Goal: Task Accomplishment & Management: Use online tool/utility

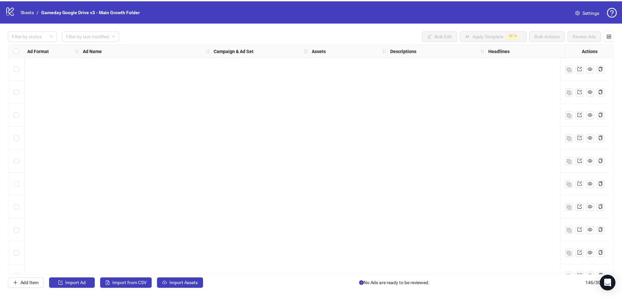
scroll to position [3154, 0]
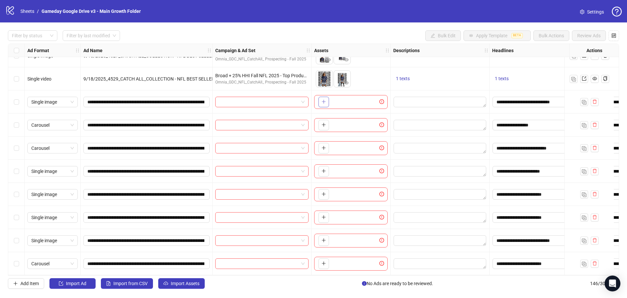
click at [328, 97] on button "button" at bounding box center [323, 102] width 11 height 11
click at [325, 99] on icon "plus" at bounding box center [323, 101] width 5 height 5
click at [326, 120] on button "button" at bounding box center [323, 125] width 11 height 11
click at [323, 145] on icon "plus" at bounding box center [323, 147] width 5 height 5
click at [324, 169] on icon "plus" at bounding box center [323, 171] width 0 height 4
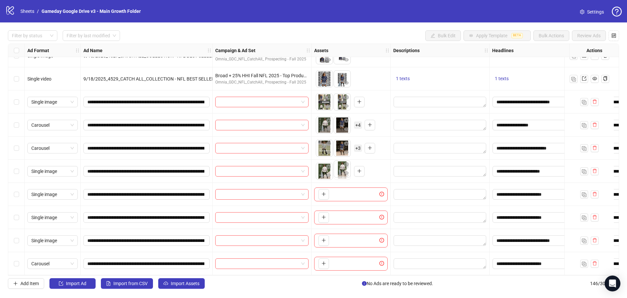
click at [343, 176] on body "logo/logo-mobile Sheets / Gameday Google Drive v3 - Main Growth Folder Settings…" at bounding box center [313, 149] width 627 height 298
click at [323, 192] on icon "plus" at bounding box center [323, 194] width 5 height 5
click at [323, 215] on icon "plus" at bounding box center [323, 217] width 5 height 5
click at [324, 238] on icon "plus" at bounding box center [323, 240] width 5 height 5
click at [325, 261] on icon "plus" at bounding box center [323, 263] width 5 height 5
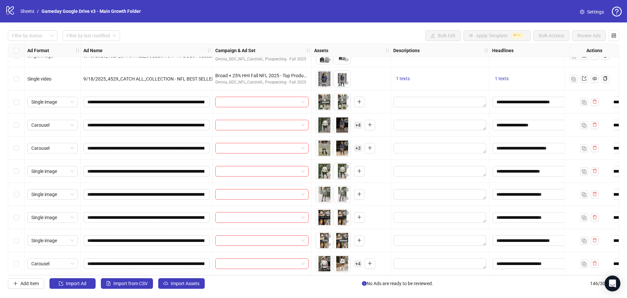
click at [359, 260] on span "+ 4" at bounding box center [358, 263] width 8 height 7
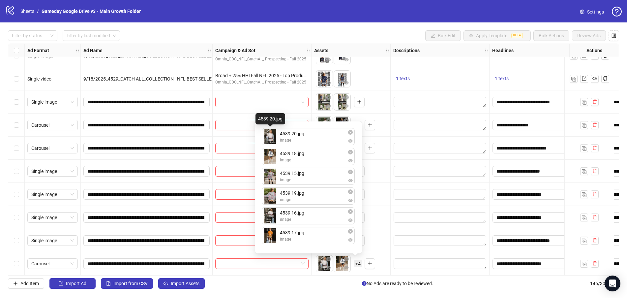
click at [269, 137] on div "4539 20.jpg image 4539 18.jpg image 4539 15.jpg image 4539 19.jpg image 4539 16…" at bounding box center [308, 187] width 99 height 124
click at [352, 139] on icon "eye" at bounding box center [350, 140] width 5 height 5
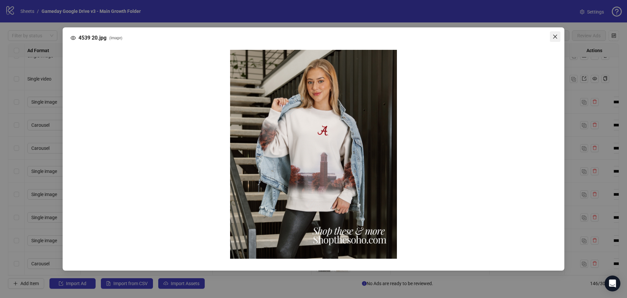
click at [556, 38] on icon "close" at bounding box center [555, 37] width 4 height 4
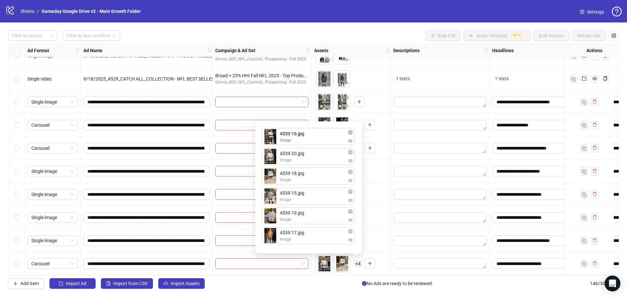
drag, startPoint x: 268, startPoint y: 221, endPoint x: 273, endPoint y: 139, distance: 81.9
click at [273, 139] on div "4539 20.jpg image 4539 18.jpg image 4539 15.jpg image 4539 19.jpg image 4539 16…" at bounding box center [308, 187] width 99 height 124
drag, startPoint x: 268, startPoint y: 235, endPoint x: 267, endPoint y: 146, distance: 89.0
click at [267, 146] on div "4539 16.jpg image 4539 20.jpg image 4539 18.jpg image 4539 15.jpg image 4539 19…" at bounding box center [308, 187] width 99 height 124
drag, startPoint x: 267, startPoint y: 195, endPoint x: 269, endPoint y: 187, distance: 8.5
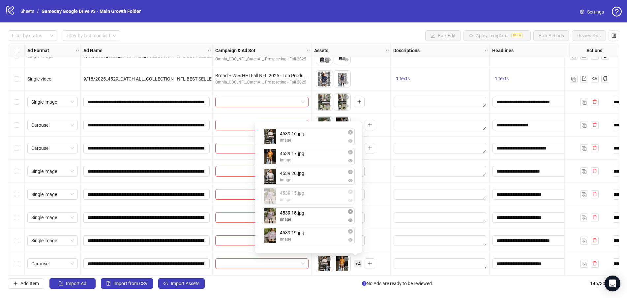
click at [269, 187] on body "logo/logo-mobile Sheets / Gameday Google Drive v3 - Main Growth Folder Settings…" at bounding box center [313, 149] width 627 height 298
drag, startPoint x: 271, startPoint y: 219, endPoint x: 272, endPoint y: 128, distance: 91.6
click at [272, 128] on div "4539 16.jpg image 4539 17.jpg image 4539 20.jpg image 4539 18.jpg image 4539 15…" at bounding box center [308, 187] width 99 height 124
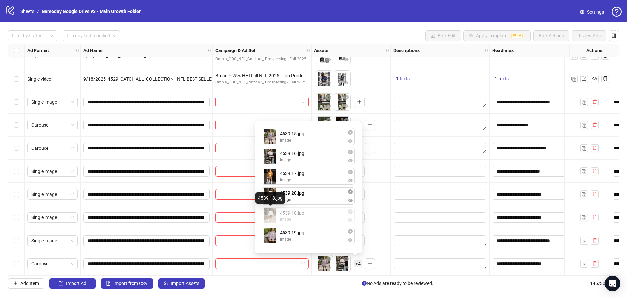
drag, startPoint x: 268, startPoint y: 214, endPoint x: 271, endPoint y: 197, distance: 17.4
click at [271, 197] on div "4539 15.jpg image 4539 16.jpg image 4539 17.jpg image 4539 20.jpg image 4539 18…" at bounding box center [308, 187] width 99 height 124
drag, startPoint x: 269, startPoint y: 215, endPoint x: 267, endPoint y: 235, distance: 20.5
click at [352, 143] on span "button" at bounding box center [350, 140] width 5 height 5
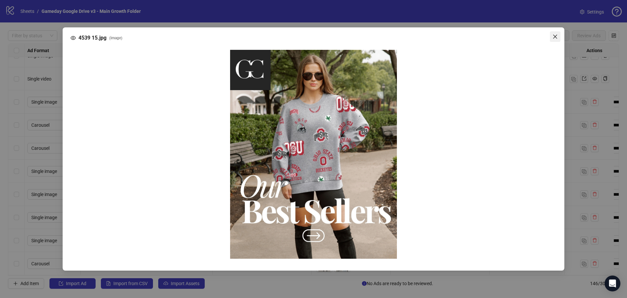
click at [555, 37] on icon "close" at bounding box center [555, 37] width 4 height 4
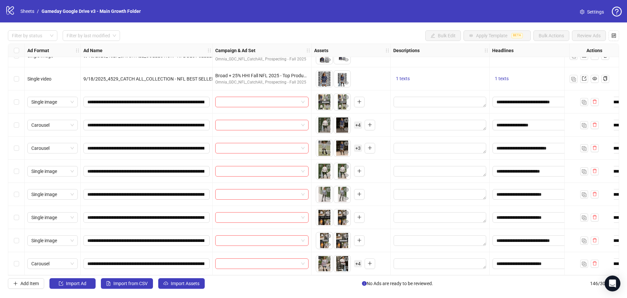
click at [375, 200] on div "To pick up a draggable item, press the space bar. While dragging, use the arrow…" at bounding box center [351, 194] width 74 height 20
drag, startPoint x: 359, startPoint y: 149, endPoint x: 357, endPoint y: 152, distance: 3.4
click at [358, 150] on div "To pick up a draggable item, press the space bar. While dragging, use the arrow…" at bounding box center [339, 147] width 46 height 17
click at [357, 144] on span "+ 3" at bounding box center [358, 147] width 8 height 7
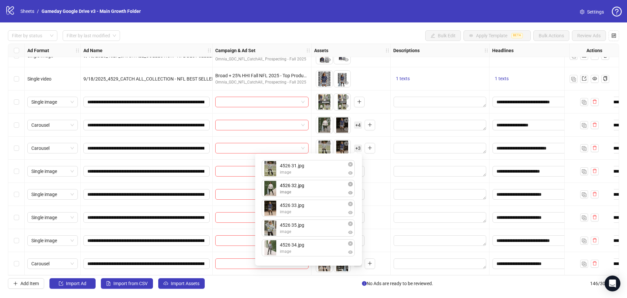
drag, startPoint x: 271, startPoint y: 213, endPoint x: 274, endPoint y: 194, distance: 19.0
click at [274, 194] on div "4526 31.jpg image 4526 33.jpg image 4526 32.jpg image 4526 35.jpg image 4526 34…" at bounding box center [308, 209] width 99 height 104
drag, startPoint x: 266, startPoint y: 247, endPoint x: 272, endPoint y: 220, distance: 27.8
click at [271, 221] on div "4526 31.jpg image 4526 32.jpg image 4526 33.jpg image 4526 35.jpg image 4526 34…" at bounding box center [308, 209] width 99 height 104
click at [350, 174] on icon "eye" at bounding box center [350, 172] width 5 height 5
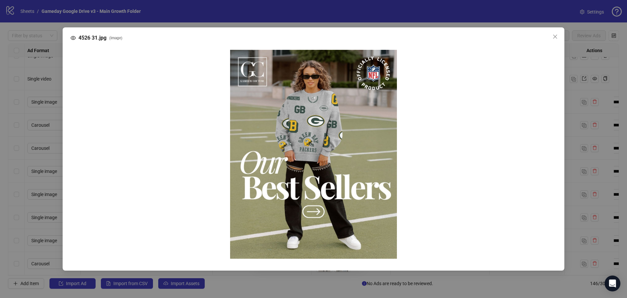
click at [554, 123] on div at bounding box center [314, 154] width 486 height 219
click at [553, 38] on icon "close" at bounding box center [554, 36] width 5 height 5
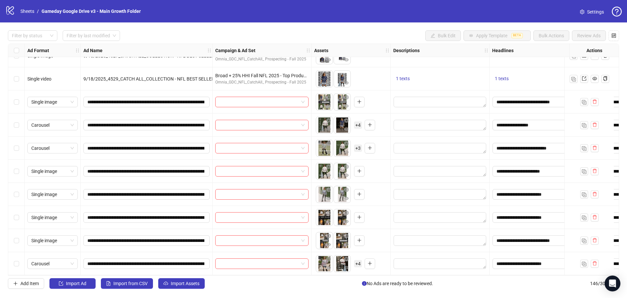
click at [386, 156] on div "To pick up a draggable item, press the space bar. While dragging, use the arrow…" at bounding box center [351, 147] width 79 height 23
click at [359, 123] on span "+ 4" at bounding box center [358, 124] width 8 height 7
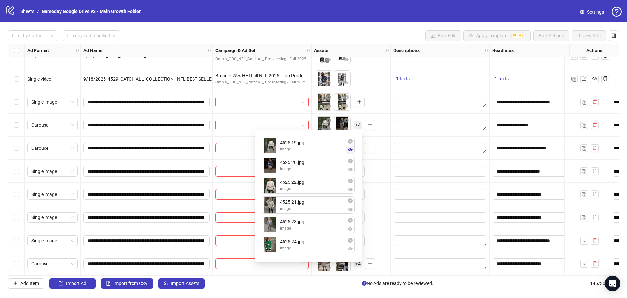
click at [351, 150] on icon "eye" at bounding box center [350, 149] width 5 height 3
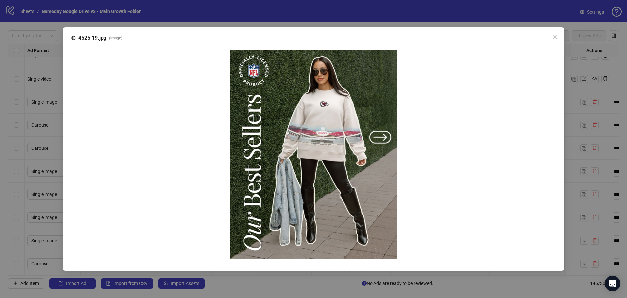
click at [591, 179] on div "4525 19.jpg ( image )" at bounding box center [313, 149] width 627 height 298
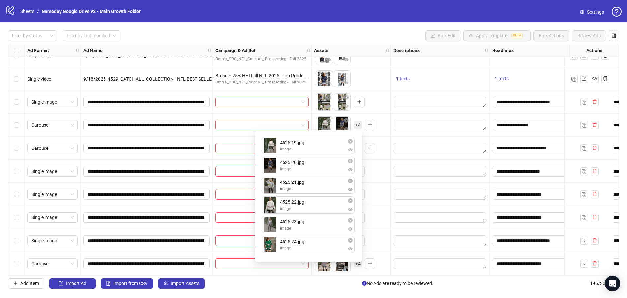
drag, startPoint x: 308, startPoint y: 206, endPoint x: 309, endPoint y: 187, distance: 19.2
click at [309, 187] on div "4525 19.jpg image 4525 20.jpg image 4525 22.jpg image 4525 21.jpg image 4525 23…" at bounding box center [308, 196] width 99 height 124
click at [382, 162] on div "To pick up a draggable item, press the space bar. While dragging, use the arrow…" at bounding box center [351, 171] width 74 height 20
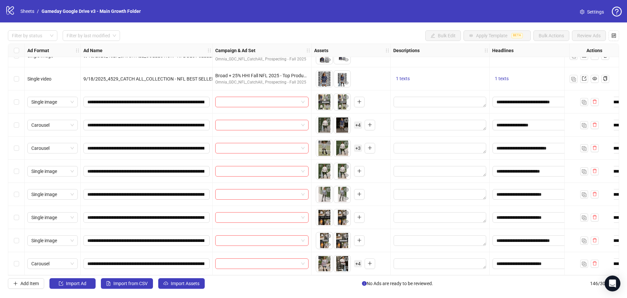
click at [359, 125] on span "+ 4" at bounding box center [358, 124] width 8 height 7
click at [390, 147] on div "To pick up a draggable item, press the space bar. While dragging, use the arrow…" at bounding box center [351, 147] width 79 height 23
click at [356, 146] on span "+ 3" at bounding box center [358, 147] width 8 height 7
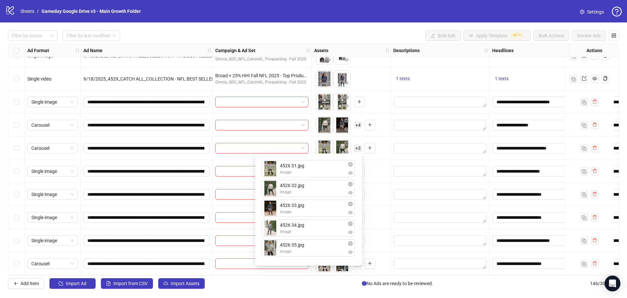
click at [378, 169] on div "To pick up a draggable item, press the space bar. While dragging, use the arrow…" at bounding box center [351, 171] width 74 height 20
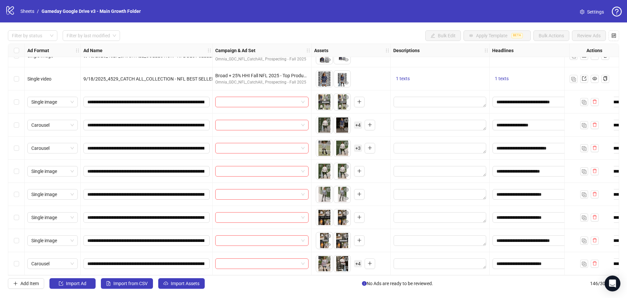
click at [357, 260] on span "+ 4" at bounding box center [358, 263] width 8 height 7
click at [384, 154] on div "To pick up a draggable item, press the space bar. While dragging, use the arrow…" at bounding box center [351, 148] width 74 height 20
click at [359, 146] on span "+ 3" at bounding box center [358, 147] width 8 height 7
click at [388, 141] on div "To pick up a draggable item, press the space bar. While dragging, use the arrow…" at bounding box center [351, 147] width 79 height 23
click at [367, 146] on button "button" at bounding box center [370, 148] width 11 height 11
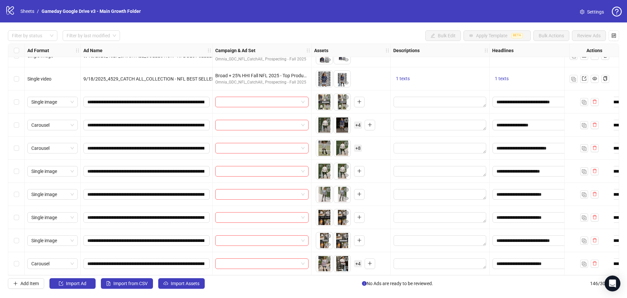
click at [359, 145] on span "+ 8" at bounding box center [358, 147] width 8 height 7
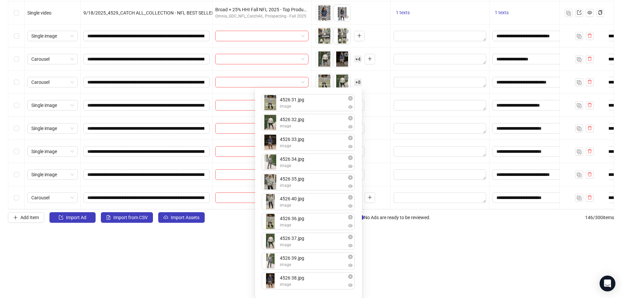
scroll to position [67, 0]
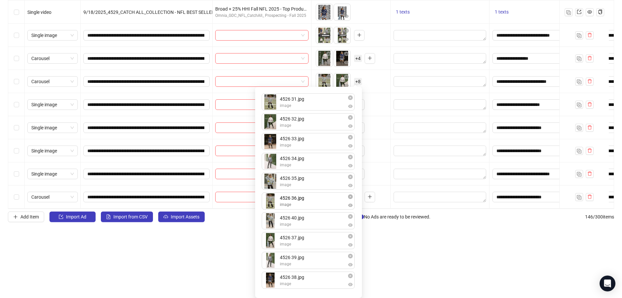
drag, startPoint x: 270, startPoint y: 216, endPoint x: 271, endPoint y: 193, distance: 22.4
click at [271, 193] on div "4526 31.jpg image 4526 32.jpg image 4526 33.jpg image 4526 34.jpg image 4526 35…" at bounding box center [308, 192] width 99 height 203
drag, startPoint x: 268, startPoint y: 223, endPoint x: 263, endPoint y: 299, distance: 75.6
drag, startPoint x: 266, startPoint y: 262, endPoint x: 268, endPoint y: 240, distance: 21.5
click at [268, 240] on div "4526 31.jpg image 4526 32.jpg image 4526 33.jpg image 4526 34.jpg image 4526 35…" at bounding box center [308, 192] width 99 height 203
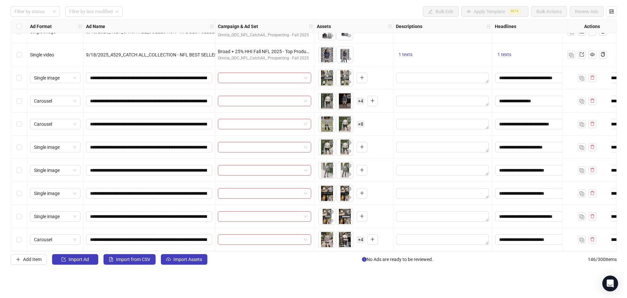
scroll to position [0, 0]
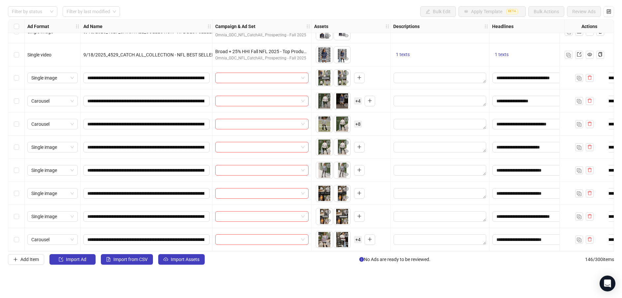
click at [470, 256] on html "logo/logo-mobile Sheets / Gameday Google Drive v3 - Main Growth Folder Settings…" at bounding box center [311, 125] width 622 height 298
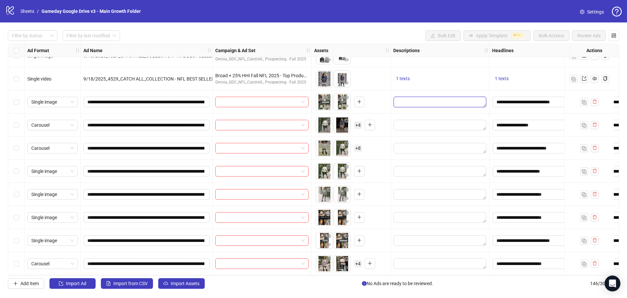
drag, startPoint x: 415, startPoint y: 102, endPoint x: 405, endPoint y: 98, distance: 10.3
click at [405, 98] on textarea "Edit values" at bounding box center [440, 102] width 93 height 11
drag, startPoint x: 410, startPoint y: 134, endPoint x: 383, endPoint y: 130, distance: 27.6
click at [383, 130] on body "logo/logo-mobile Sheets / Gameday Google Drive v3 - Main Growth Folder Settings…" at bounding box center [313, 149] width 627 height 298
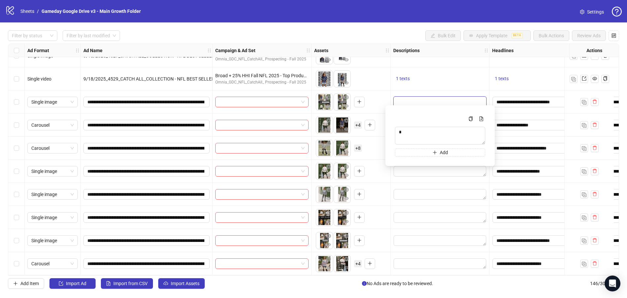
click at [381, 92] on div "To pick up a draggable item, press the space bar. While dragging, use the arrow…" at bounding box center [351, 102] width 74 height 20
click at [407, 125] on textarea "Edit values" at bounding box center [440, 125] width 93 height 11
click at [382, 115] on div "To pick up a draggable item, press the space bar. While dragging, use the arrow…" at bounding box center [351, 125] width 74 height 20
click at [403, 143] on textarea "Edit values" at bounding box center [440, 148] width 93 height 11
click at [410, 180] on textarea "Multi-text input container - paste or copy values" at bounding box center [440, 182] width 90 height 18
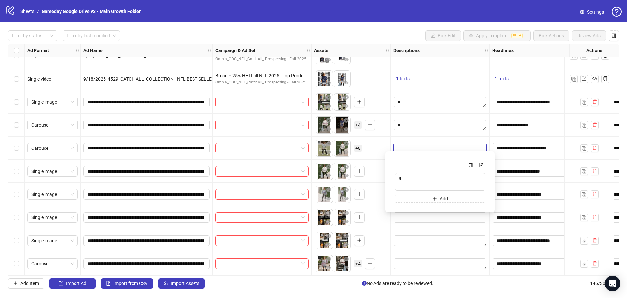
click at [375, 173] on div "To pick up a draggable item, press the space bar. While dragging, use the arrow…" at bounding box center [351, 171] width 74 height 20
click at [417, 166] on textarea "Edit values" at bounding box center [440, 171] width 93 height 11
click at [380, 186] on div "To pick up a draggable item, press the space bar. While dragging, use the arrow…" at bounding box center [351, 194] width 74 height 20
click at [410, 193] on textarea "Edit values" at bounding box center [440, 194] width 93 height 11
click at [381, 211] on div "To pick up a draggable item, press the space bar. While dragging, use the arrow…" at bounding box center [351, 217] width 74 height 20
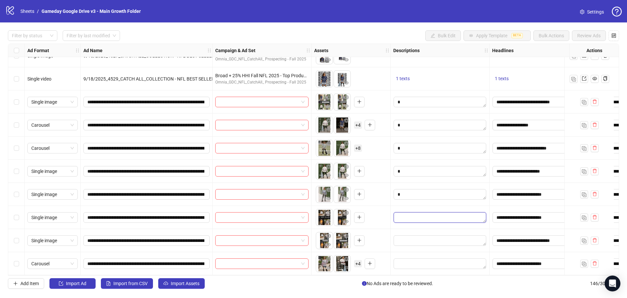
click at [403, 215] on textarea "Edit values" at bounding box center [440, 217] width 93 height 11
click at [373, 235] on div "To pick up a draggable item, press the space bar. While dragging, use the arrow…" at bounding box center [351, 240] width 74 height 20
click at [404, 238] on textarea "Edit values" at bounding box center [440, 240] width 93 height 11
click at [375, 242] on div "To pick up a draggable item, press the space bar. While dragging, use the arrow…" at bounding box center [351, 240] width 74 height 20
click at [404, 258] on textarea "Edit values" at bounding box center [440, 263] width 93 height 11
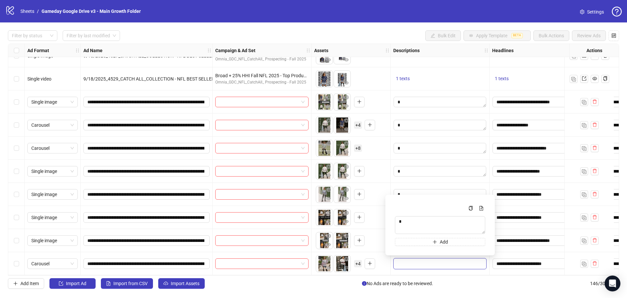
click at [375, 235] on div "To pick up a draggable item, press the space bar. While dragging, use the arrow…" at bounding box center [351, 240] width 74 height 20
click at [271, 99] on input "search" at bounding box center [258, 102] width 79 height 10
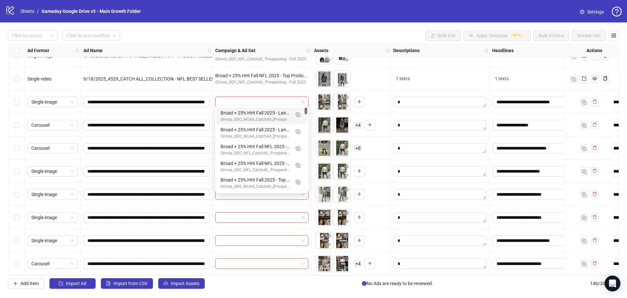
paste input "**********"
type input "**********"
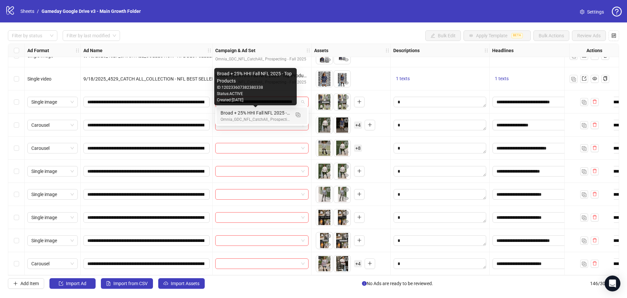
click at [266, 114] on div "Broad + 25% HHI Fall NFL 2025 - Top Products" at bounding box center [256, 112] width 70 height 7
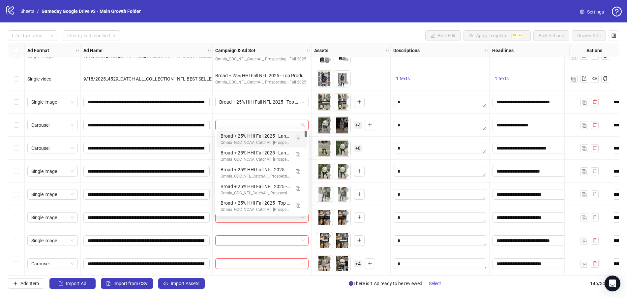
click at [264, 124] on input "search" at bounding box center [258, 125] width 79 height 10
paste input "**********"
type input "**********"
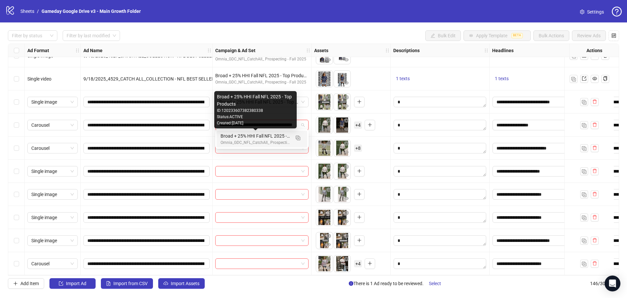
click at [258, 135] on div "Broad + 25% HHI Fall NFL 2025 - Top Products" at bounding box center [256, 135] width 70 height 7
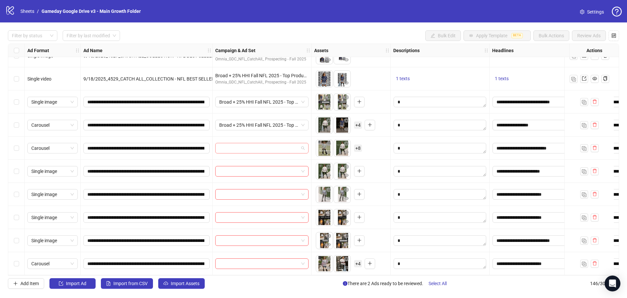
click at [259, 147] on input "search" at bounding box center [258, 148] width 79 height 10
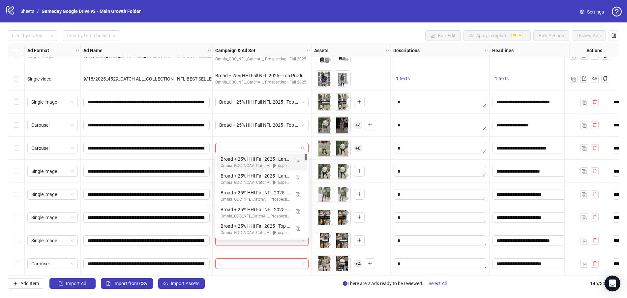
paste input "**********"
type input "**********"
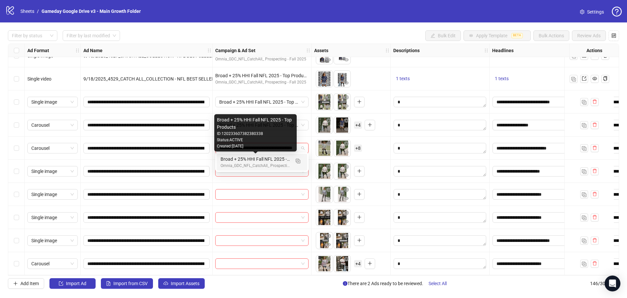
click at [254, 162] on div "Broad + 25% HHI Fall NFL 2025 - Top Products" at bounding box center [256, 158] width 70 height 7
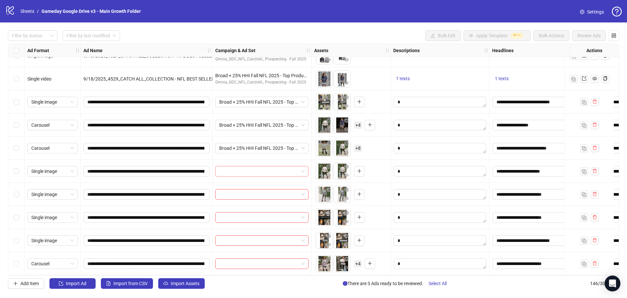
click at [249, 169] on input "search" at bounding box center [258, 171] width 79 height 10
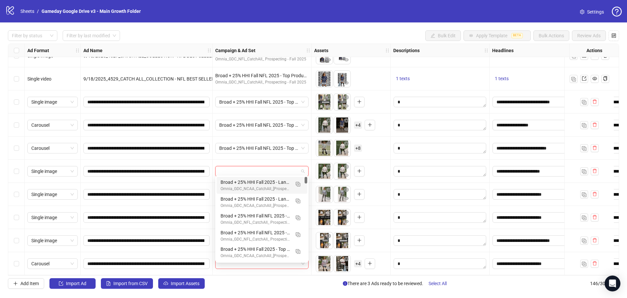
paste input "**********"
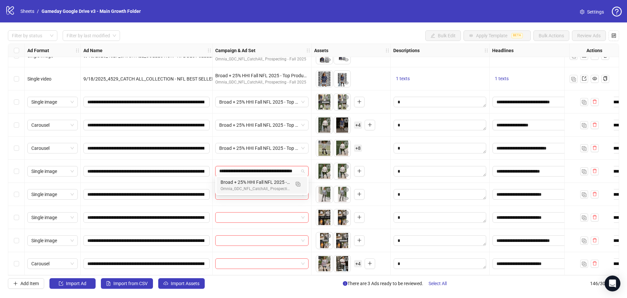
type input "**********"
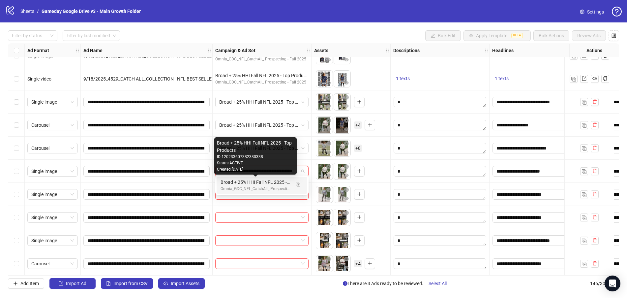
click at [248, 180] on div "Broad + 25% HHI Fall NFL 2025 - Top Products" at bounding box center [256, 181] width 70 height 7
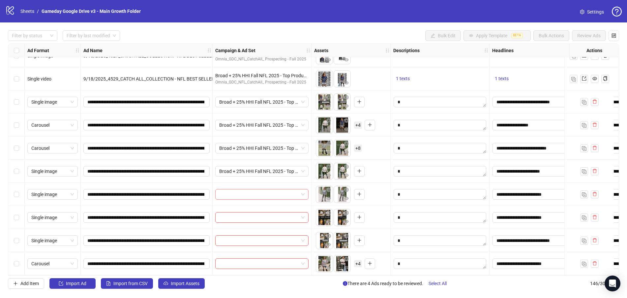
click at [241, 192] on input "search" at bounding box center [258, 194] width 79 height 10
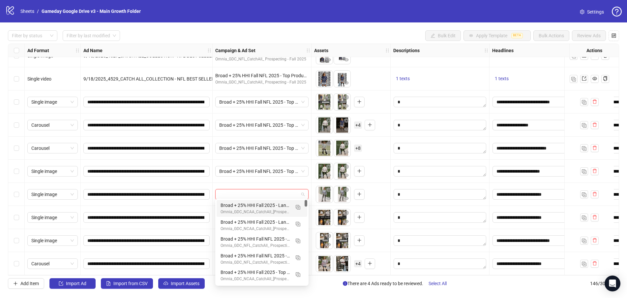
paste input "**********"
type input "**********"
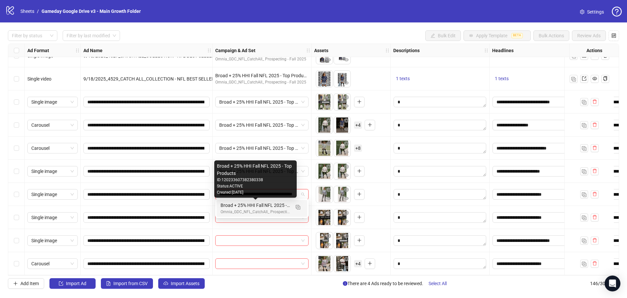
click at [244, 204] on div "Broad + 25% HHI Fall NFL 2025 - Top Products" at bounding box center [256, 204] width 70 height 7
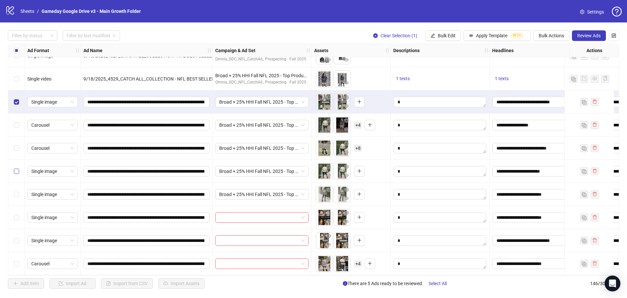
click at [16, 149] on label "Select row 141" at bounding box center [16, 147] width 5 height 7
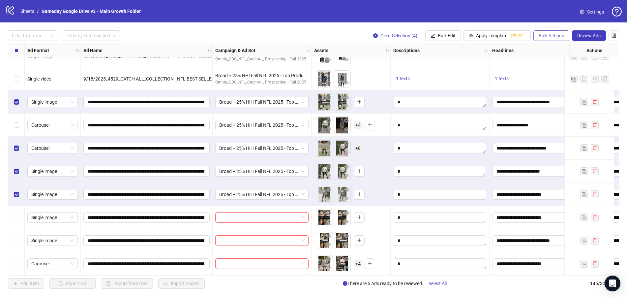
click at [551, 36] on span "Bulk Actions" at bounding box center [551, 35] width 25 height 5
click at [551, 73] on span "Duplicate with assets" at bounding box center [560, 70] width 45 height 7
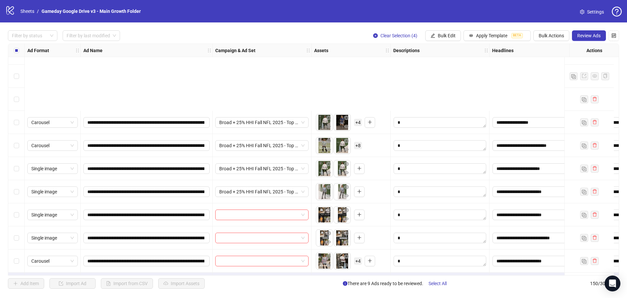
scroll to position [3246, 0]
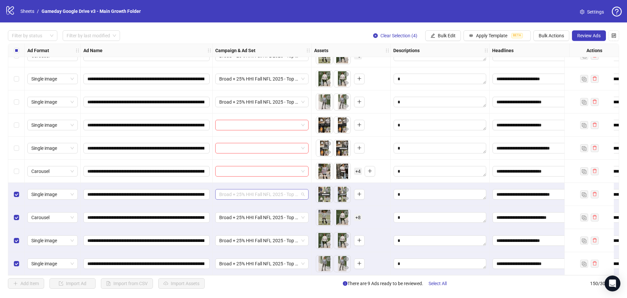
click at [273, 194] on span "Broad + 25% HHI Fall NFL 2025 - Top Products" at bounding box center [261, 194] width 85 height 10
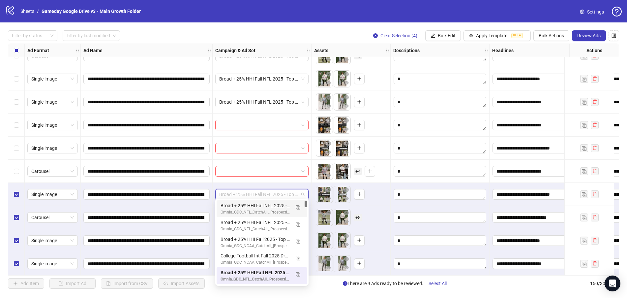
paste input "**********"
type input "**********"
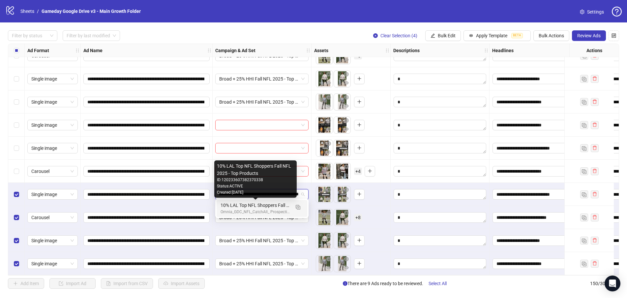
click at [257, 208] on div "10% LAL Top NFL Shoppers Fall NFL 2025 - Top Products" at bounding box center [256, 204] width 70 height 7
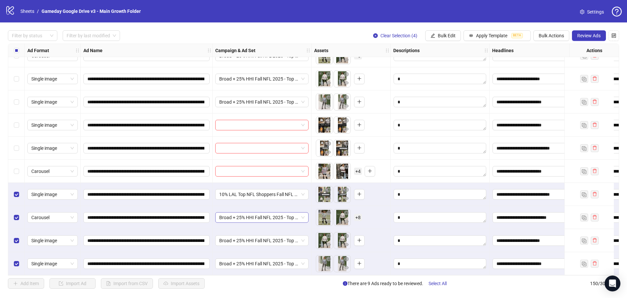
click at [252, 213] on span "Broad + 25% HHI Fall NFL 2025 - Top Products" at bounding box center [261, 217] width 85 height 10
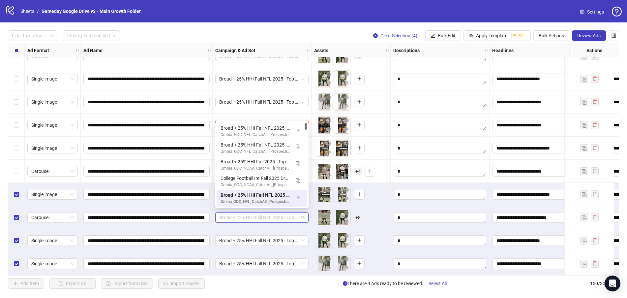
paste input "**********"
type input "**********"
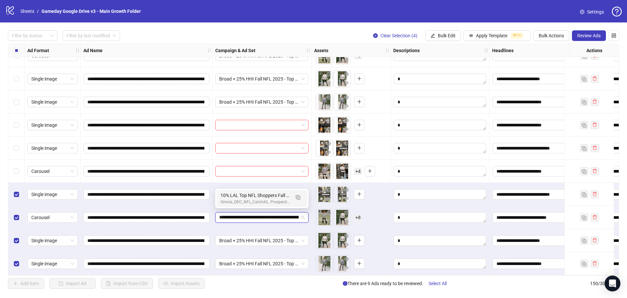
scroll to position [0, 0]
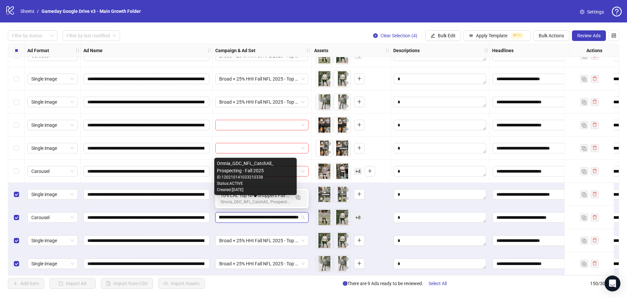
click at [257, 200] on div "Omnia_GDC_NFL_CatchAll_ Prospecting - Fall 2025" at bounding box center [256, 202] width 70 height 6
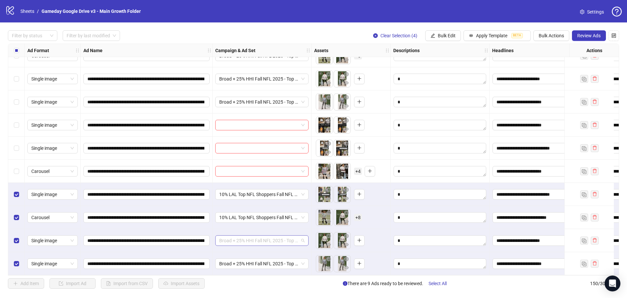
click at [242, 240] on span "Broad + 25% HHI Fall NFL 2025 - Top Products" at bounding box center [261, 240] width 85 height 10
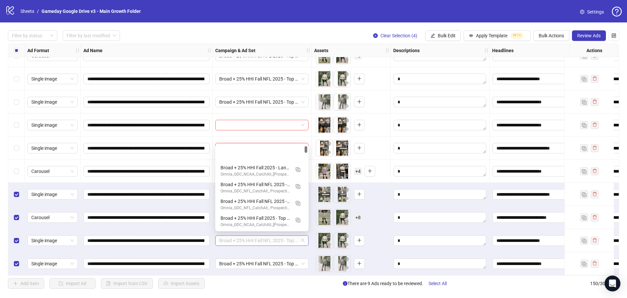
scroll to position [33, 0]
paste input "**********"
type input "**********"
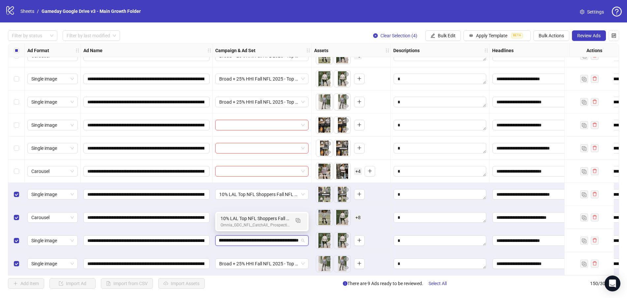
scroll to position [0, 0]
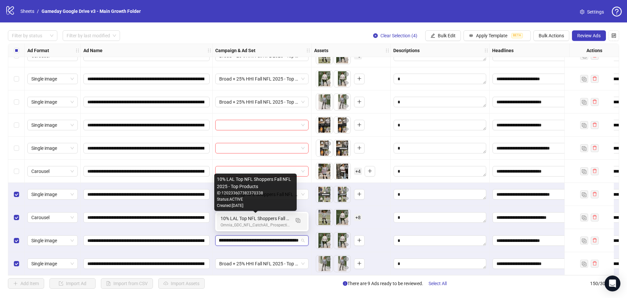
drag, startPoint x: 247, startPoint y: 218, endPoint x: 245, endPoint y: 246, distance: 28.4
click at [247, 218] on div "10% LAL Top NFL Shoppers Fall NFL 2025 - Top Products" at bounding box center [256, 218] width 70 height 7
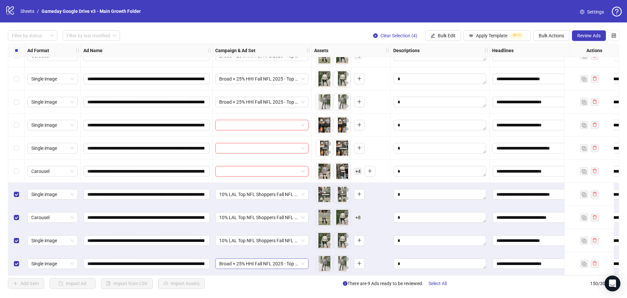
click at [242, 258] on span "Broad + 25% HHI Fall NFL 2025 - Top Products" at bounding box center [261, 263] width 85 height 10
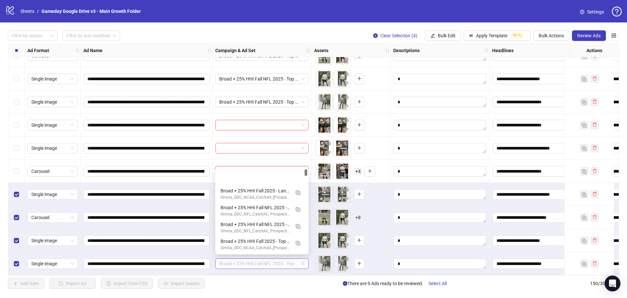
scroll to position [33, 0]
paste input "**********"
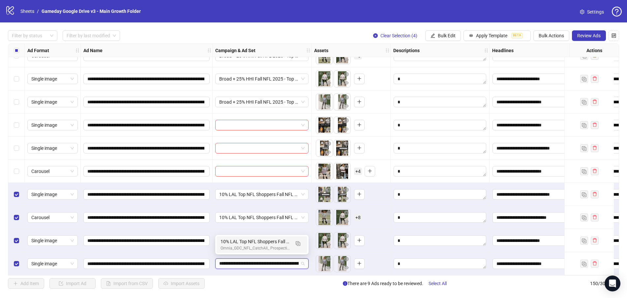
type input "**********"
click at [242, 247] on div "Omnia_GDC_NFL_CatchAll_ Prospecting - Fall 2025" at bounding box center [256, 248] width 70 height 6
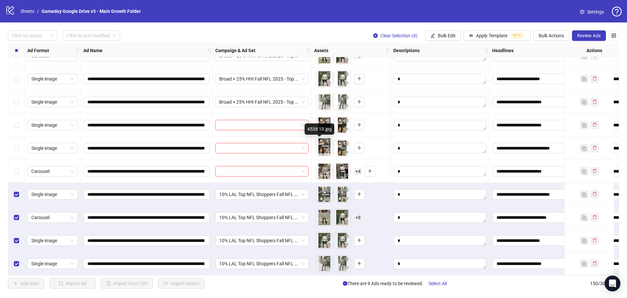
drag, startPoint x: 342, startPoint y: 147, endPoint x: 319, endPoint y: 149, distance: 22.8
click at [319, 149] on body "**********" at bounding box center [313, 149] width 627 height 298
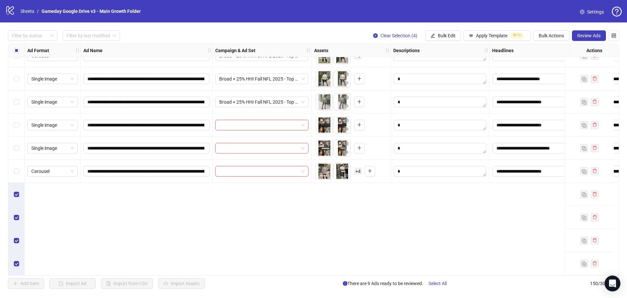
scroll to position [3147, 0]
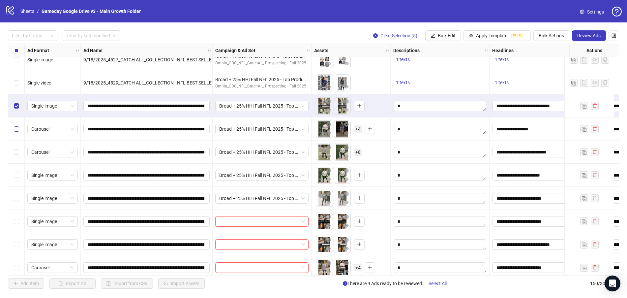
click at [17, 132] on label "Select row 140" at bounding box center [16, 128] width 5 height 7
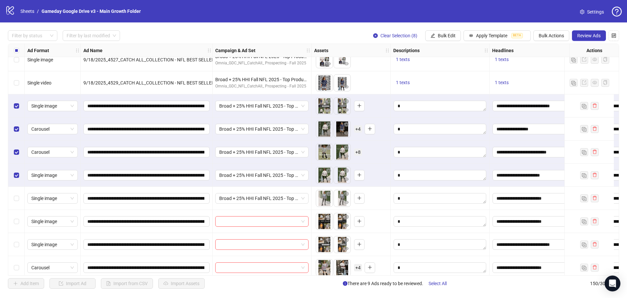
click at [15, 194] on div "Select row 143" at bounding box center [16, 198] width 16 height 23
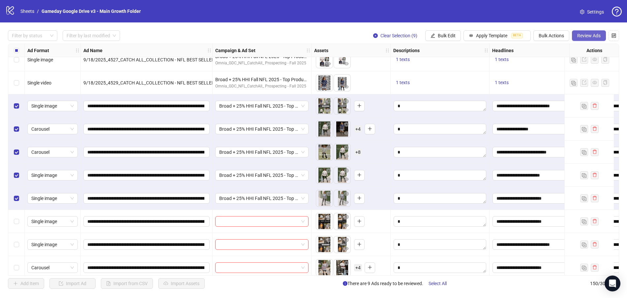
click at [585, 36] on span "Review Ads" at bounding box center [588, 35] width 23 height 5
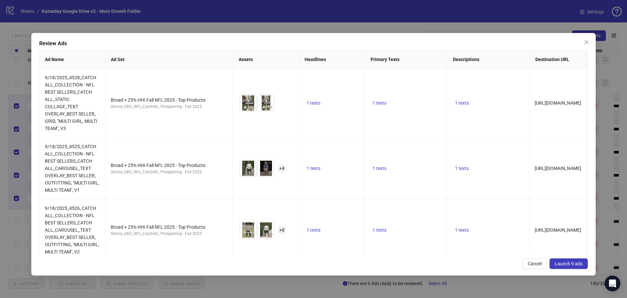
click at [558, 262] on span "Launch 9 ads" at bounding box center [569, 263] width 28 height 5
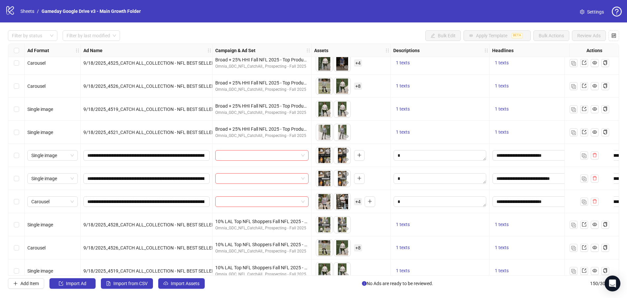
scroll to position [3180, 0]
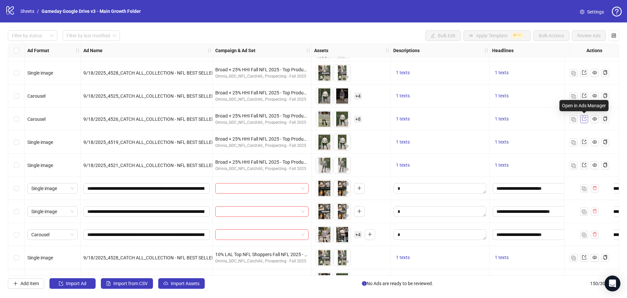
click at [586, 117] on icon "export" at bounding box center [584, 119] width 4 height 4
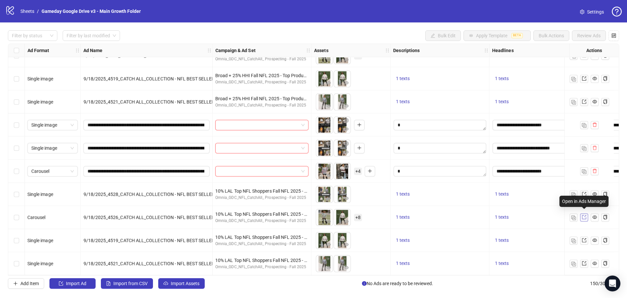
click at [586, 215] on icon "export" at bounding box center [584, 217] width 5 height 5
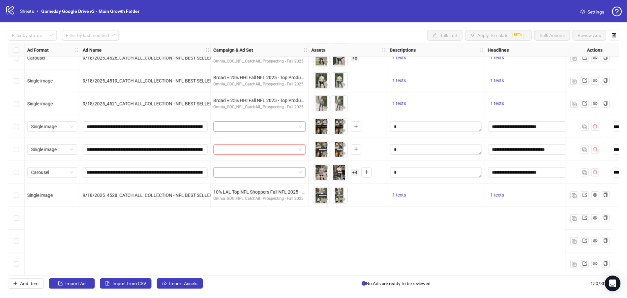
scroll to position [3144, 0]
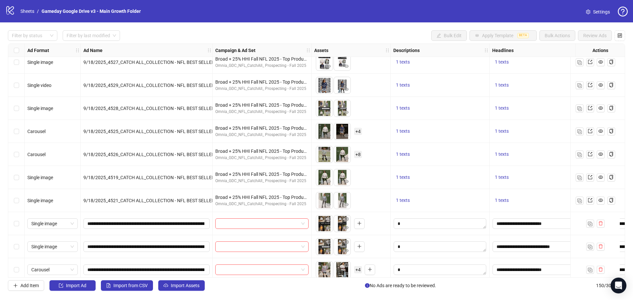
click at [124, 106] on span "9/18/2025_4528_CATCH ALL_COLLECTION - NFL BEST SELLERS_CATCH ALL_STATIC COLLAGE…" at bounding box center [252, 108] width 338 height 5
drag, startPoint x: 124, startPoint y: 106, endPoint x: 119, endPoint y: 111, distance: 6.5
click at [123, 107] on span "9/18/2025_4528_CATCH ALL_COLLECTION - NFL BEST SELLERS_CATCH ALL_STATIC COLLAGE…" at bounding box center [252, 108] width 338 height 5
copy span "9/18/2025_4528_CATCH ALL_COLLECTION - NFL BEST SELLERS_CATCH ALL_STATIC COLLAGE…"
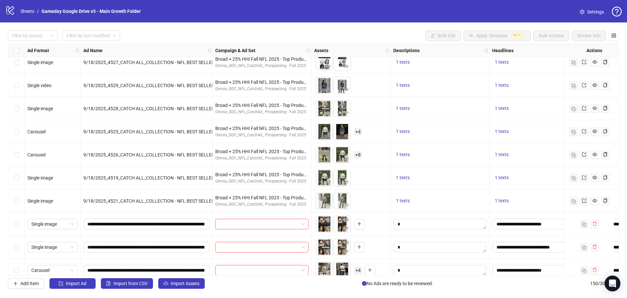
click at [171, 130] on span "9/18/2025_4525_CATCH ALL_COLLECTION - NFL BEST SELLERS_CATCH ALL_CAROUSEL_TEXT …" at bounding box center [253, 131] width 341 height 5
copy span "9/18/2025_4525_CATCH ALL_COLLECTION - NFL BEST SELLERS_CATCH ALL_CAROUSEL_TEXT …"
click at [159, 157] on span "9/18/2025_4526_CATCH ALL_COLLECTION - NFL BEST SELLERS_CATCH ALL_CAROUSEL_TEXT …" at bounding box center [253, 154] width 341 height 5
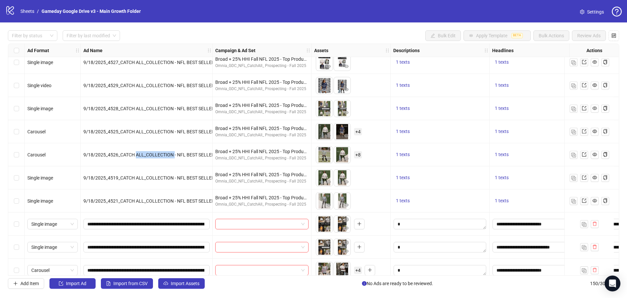
click at [159, 157] on span "9/18/2025_4526_CATCH ALL_COLLECTION - NFL BEST SELLERS_CATCH ALL_CAROUSEL_TEXT …" at bounding box center [253, 154] width 341 height 5
copy span "9/18/2025_4526_CATCH ALL_COLLECTION - NFL BEST SELLERS_CATCH ALL_CAROUSEL_TEXT …"
click at [200, 179] on span "9/18/2025_4519_CATCH ALL_COLLECTION - NFL BEST SELLERS_CATCH ALL_STATIC_TEXT OV…" at bounding box center [224, 177] width 282 height 5
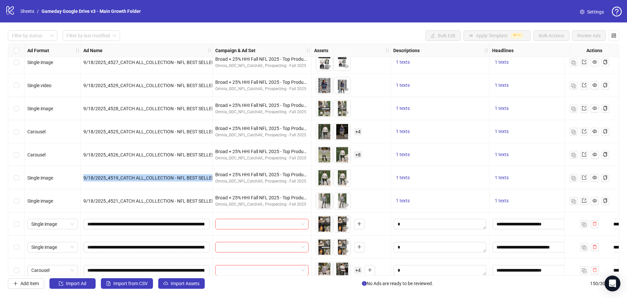
click at [200, 179] on span "9/18/2025_4519_CATCH ALL_COLLECTION - NFL BEST SELLERS_CATCH ALL_STATIC_TEXT OV…" at bounding box center [224, 177] width 282 height 5
copy span "9/18/2025_4519_CATCH ALL_COLLECTION - NFL BEST SELLERS_CATCH ALL_STATIC_TEXT OV…"
click at [193, 202] on span "9/18/2025_4521_CATCH ALL_COLLECTION - NFL BEST SELLERS_CATCH ALL_STATIC_TEXT OV…" at bounding box center [224, 200] width 282 height 5
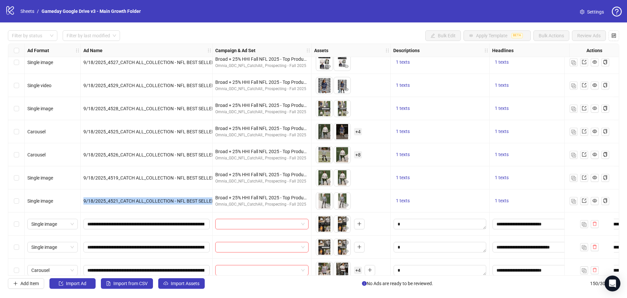
click at [193, 202] on span "9/18/2025_4521_CATCH ALL_COLLECTION - NFL BEST SELLERS_CATCH ALL_STATIC_TEXT OV…" at bounding box center [224, 200] width 282 height 5
copy span "9/18/2025_4521_CATCH ALL_COLLECTION - NFL BEST SELLERS_CATCH ALL_STATIC_TEXT OV…"
click at [170, 130] on span "9/18/2025_4525_CATCH ALL_COLLECTION - NFL BEST SELLERS_CATCH ALL_CAROUSEL_TEXT …" at bounding box center [253, 131] width 341 height 5
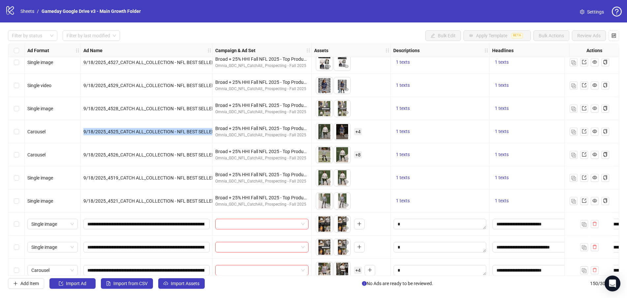
click at [170, 130] on span "9/18/2025_4525_CATCH ALL_COLLECTION - NFL BEST SELLERS_CATCH ALL_CAROUSEL_TEXT …" at bounding box center [253, 131] width 341 height 5
copy span "9/18/2025_4525_CATCH ALL_COLLECTION - NFL BEST SELLERS_CATCH ALL_CAROUSEL_TEXT …"
click at [164, 107] on span "9/18/2025_4528_CATCH ALL_COLLECTION - NFL BEST SELLERS_CATCH ALL_STATIC COLLAGE…" at bounding box center [252, 108] width 338 height 5
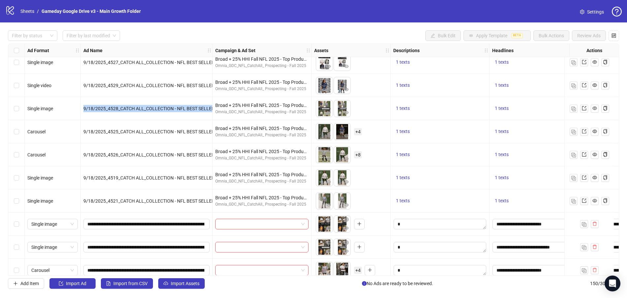
click at [164, 107] on span "9/18/2025_4528_CATCH ALL_COLLECTION - NFL BEST SELLERS_CATCH ALL_STATIC COLLAGE…" at bounding box center [252, 108] width 338 height 5
copy span "9/18/2025_4528_CATCH ALL_COLLECTION - NFL BEST SELLERS_CATCH ALL_STATIC COLLAGE…"
click at [164, 131] on span "9/18/2025_4525_CATCH ALL_COLLECTION - NFL BEST SELLERS_CATCH ALL_CAROUSEL_TEXT …" at bounding box center [253, 131] width 341 height 5
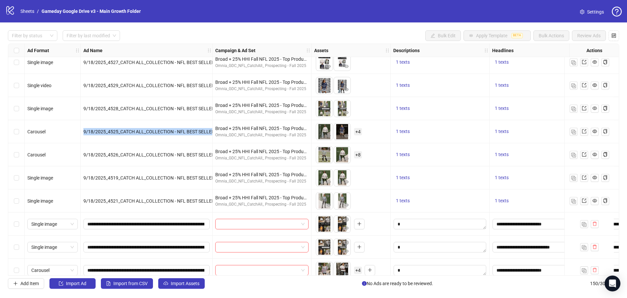
click at [164, 131] on span "9/18/2025_4525_CATCH ALL_COLLECTION - NFL BEST SELLERS_CATCH ALL_CAROUSEL_TEXT …" at bounding box center [253, 131] width 341 height 5
copy span "9/18/2025_4525_CATCH ALL_COLLECTION - NFL BEST SELLERS_CATCH ALL_CAROUSEL_TEXT …"
click at [99, 155] on span "9/18/2025_4526_CATCH ALL_COLLECTION - NFL BEST SELLERS_CATCH ALL_CAROUSEL_TEXT …" at bounding box center [253, 154] width 341 height 5
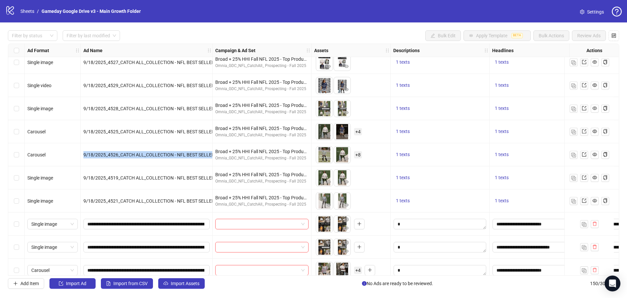
click at [99, 155] on span "9/18/2025_4526_CATCH ALL_COLLECTION - NFL BEST SELLERS_CATCH ALL_CAROUSEL_TEXT …" at bounding box center [253, 154] width 341 height 5
copy span "9/18/2025_4526_CATCH ALL_COLLECTION - NFL BEST SELLERS_CATCH ALL_CAROUSEL_TEXT …"
click at [175, 178] on span "9/18/2025_4519_CATCH ALL_COLLECTION - NFL BEST SELLERS_CATCH ALL_STATIC_TEXT OV…" at bounding box center [224, 177] width 282 height 5
click at [175, 177] on span "9/18/2025_4519_CATCH ALL_COLLECTION - NFL BEST SELLERS_CATCH ALL_STATIC_TEXT OV…" at bounding box center [224, 177] width 282 height 5
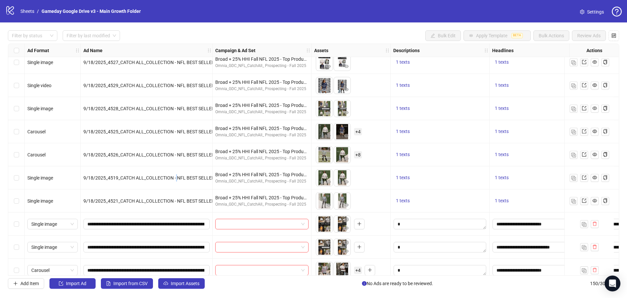
click at [175, 177] on span "9/18/2025_4519_CATCH ALL_COLLECTION - NFL BEST SELLERS_CATCH ALL_STATIC_TEXT OV…" at bounding box center [224, 177] width 282 height 5
click at [157, 200] on span "9/18/2025_4521_CATCH ALL_COLLECTION - NFL BEST SELLERS_CATCH ALL_STATIC_TEXT OV…" at bounding box center [224, 200] width 282 height 5
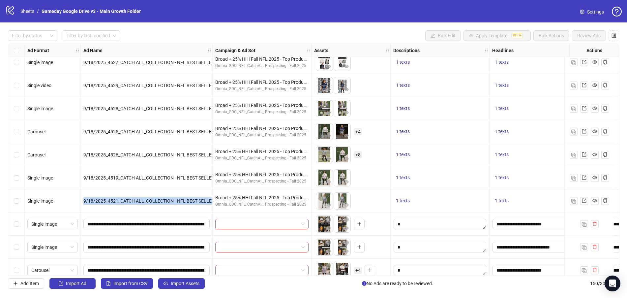
click at [157, 200] on span "9/18/2025_4521_CATCH ALL_COLLECTION - NFL BEST SELLERS_CATCH ALL_STATIC_TEXT OV…" at bounding box center [224, 200] width 282 height 5
copy span "9/18/2025_4521_CATCH ALL_COLLECTION - NFL BEST SELLERS_CATCH ALL_STATIC_TEXT OV…"
click at [127, 128] on div "9/18/2025_4525_CATCH ALL_COLLECTION - NFL BEST SELLERS_CATCH ALL_CAROUSEL_TEXT …" at bounding box center [146, 131] width 126 height 7
click at [127, 129] on div "9/18/2025_4525_CATCH ALL_COLLECTION - NFL BEST SELLERS_CATCH ALL_CAROUSEL_TEXT …" at bounding box center [146, 131] width 126 height 7
click at [127, 133] on span "9/18/2025_4525_CATCH ALL_COLLECTION - NFL BEST SELLERS_CATCH ALL_CAROUSEL_TEXT …" at bounding box center [253, 131] width 341 height 5
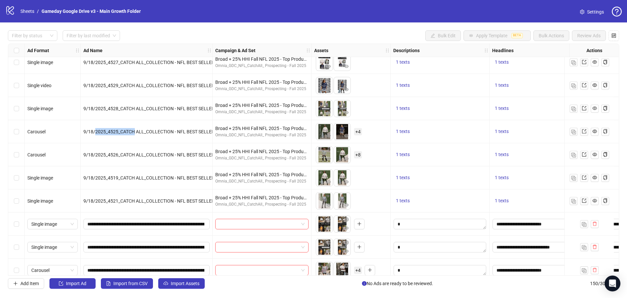
click at [127, 134] on span "9/18/2025_4525_CATCH ALL_COLLECTION - NFL BEST SELLERS_CATCH ALL_CAROUSEL_TEXT …" at bounding box center [253, 131] width 341 height 5
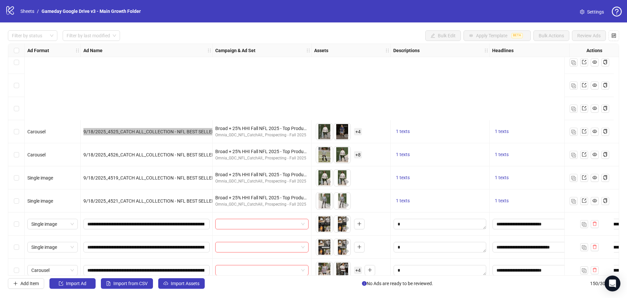
scroll to position [3246, 0]
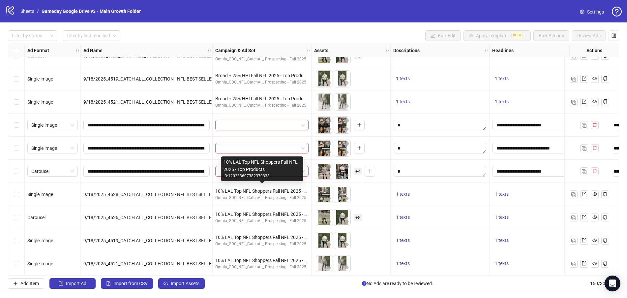
click at [233, 187] on div "10% LAL Top NFL Shoppers Fall NFL 2025 - Top Products" at bounding box center [261, 190] width 93 height 7
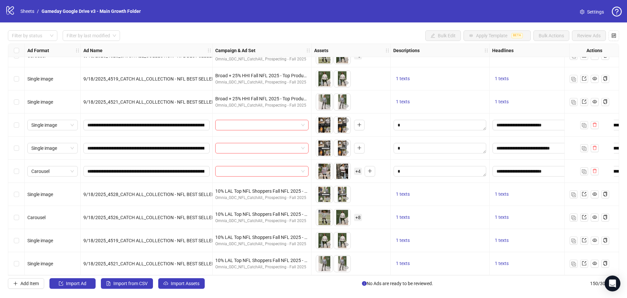
click at [355, 168] on span "+ 4" at bounding box center [358, 170] width 8 height 7
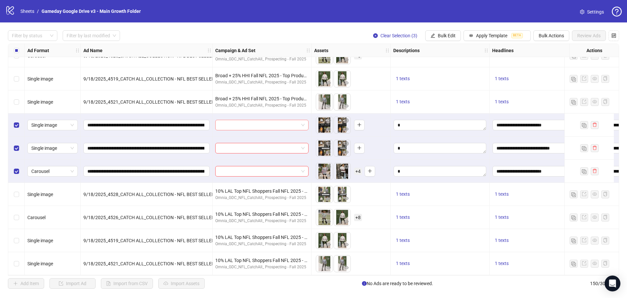
click at [265, 125] on input "search" at bounding box center [258, 125] width 79 height 10
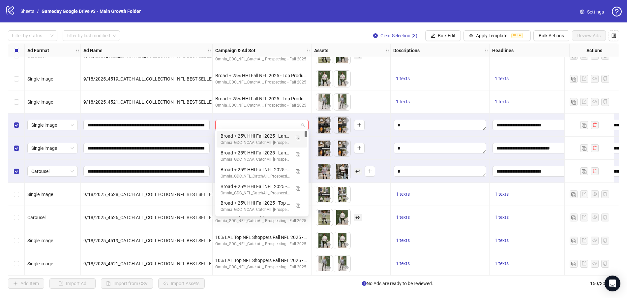
paste input "**********"
type input "**********"
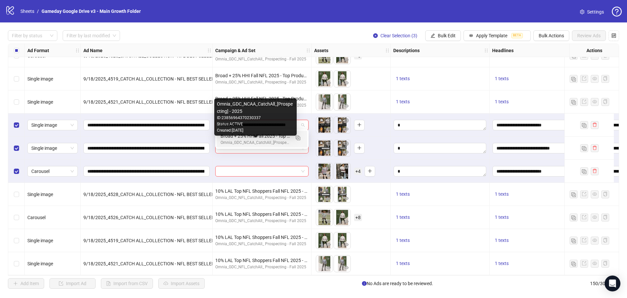
click at [254, 139] on div "Omnia_GDC_NCAA_CatchAll_[Prospecting] - 2025" at bounding box center [256, 142] width 70 height 6
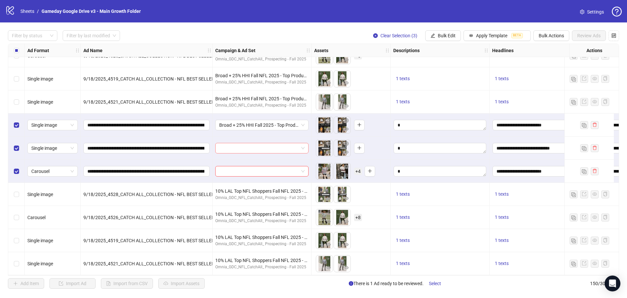
click at [251, 146] on input "search" at bounding box center [258, 148] width 79 height 10
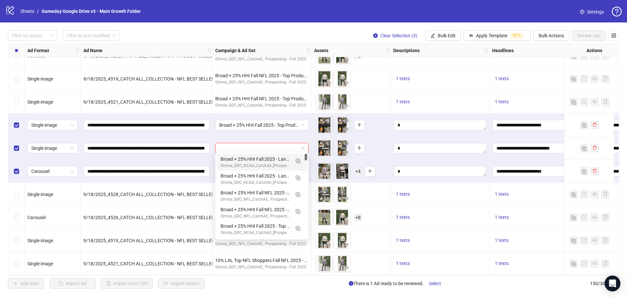
paste input "**********"
type input "**********"
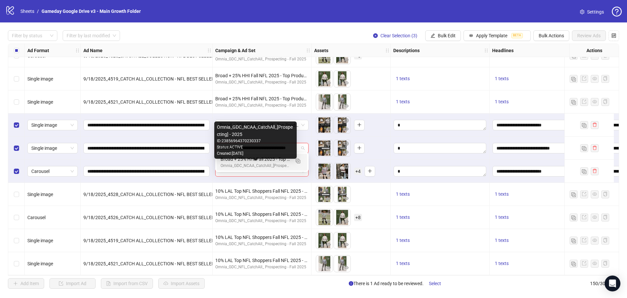
click at [246, 162] on div "Broad + 25% HHI Fall 2025 - Top Products" at bounding box center [256, 158] width 70 height 7
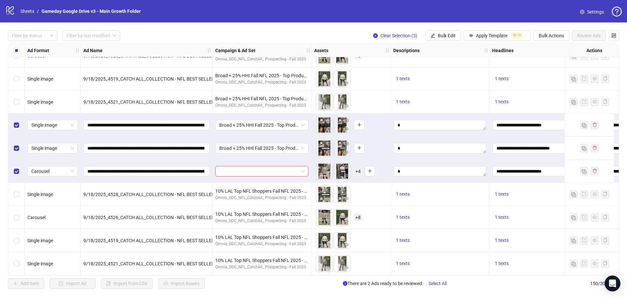
click at [246, 162] on div at bounding box center [262, 171] width 99 height 23
click at [245, 169] on input "search" at bounding box center [258, 171] width 79 height 10
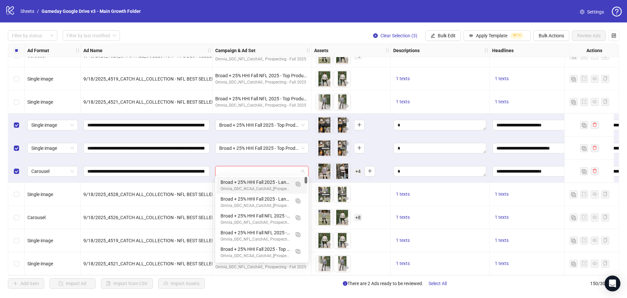
paste input "**********"
type input "**********"
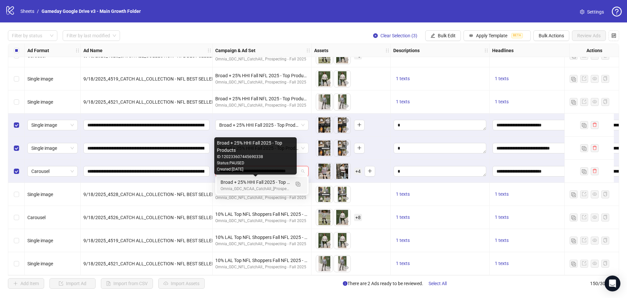
click at [244, 184] on div "Broad + 25% HHI Fall 2025 - Top Products" at bounding box center [256, 181] width 70 height 7
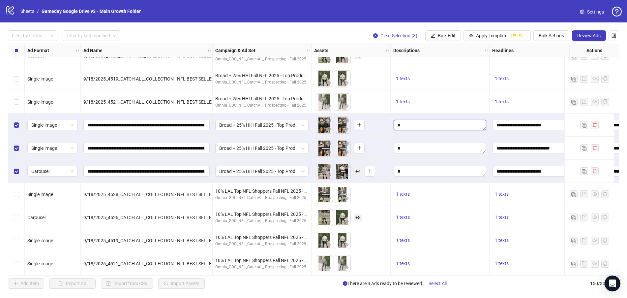
click at [410, 124] on textarea "Edit values" at bounding box center [440, 125] width 93 height 11
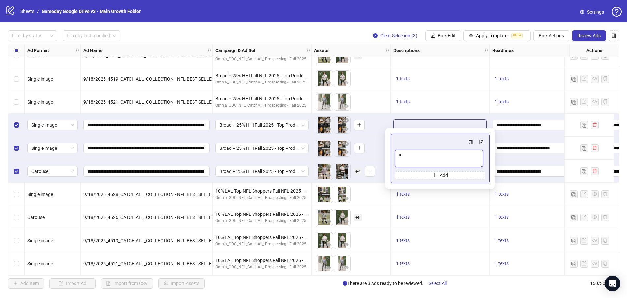
click at [403, 156] on textarea "Multi-text input container - paste or copy values" at bounding box center [439, 158] width 88 height 17
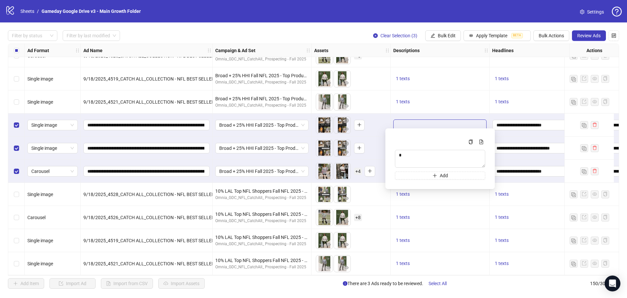
click at [436, 82] on div "1 texts" at bounding box center [440, 78] width 99 height 23
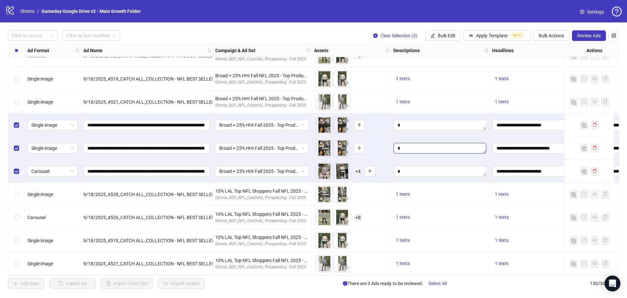
click at [424, 143] on textarea "Edit values" at bounding box center [440, 148] width 93 height 11
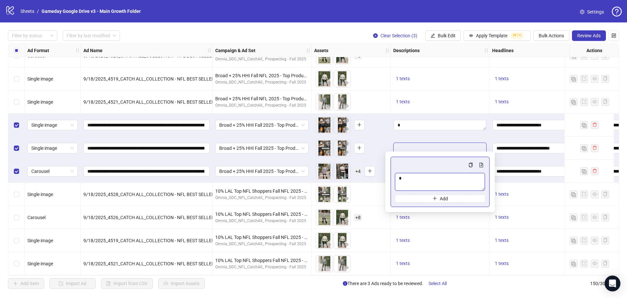
click at [429, 174] on textarea "Multi-text input container - paste or copy values" at bounding box center [440, 182] width 90 height 18
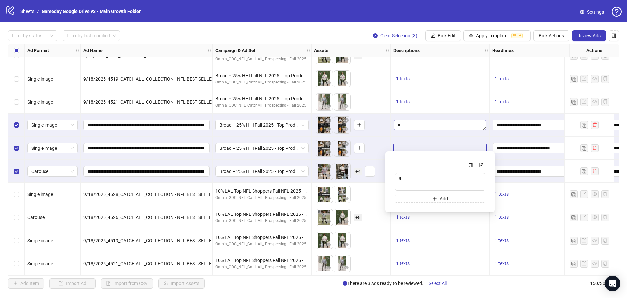
click at [444, 115] on div at bounding box center [440, 124] width 99 height 23
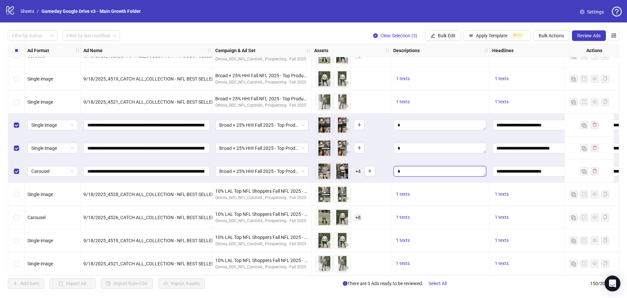
click at [431, 172] on textarea "Edit values" at bounding box center [440, 171] width 93 height 11
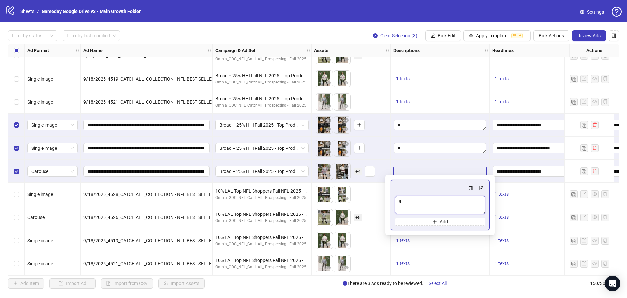
click at [443, 197] on textarea "Multi-text input container - paste or copy values" at bounding box center [440, 205] width 90 height 18
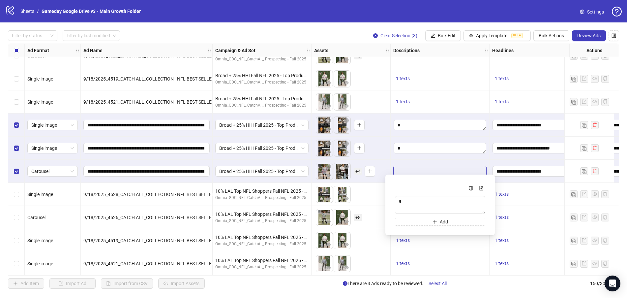
click at [459, 83] on div "1 texts" at bounding box center [440, 78] width 99 height 23
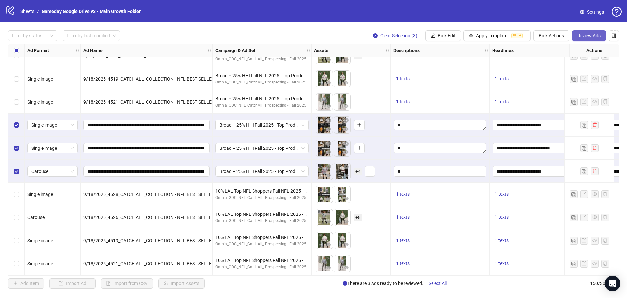
click at [584, 34] on span "Review Ads" at bounding box center [588, 35] width 23 height 5
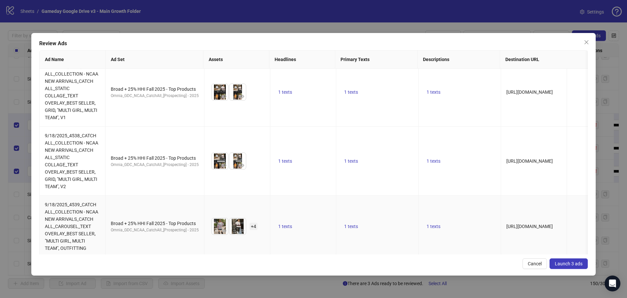
scroll to position [19, 0]
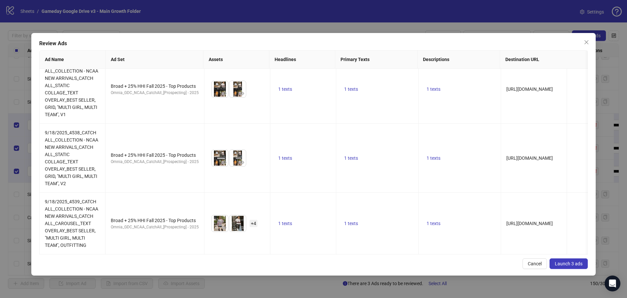
click at [579, 263] on span "Launch 3 ads" at bounding box center [569, 263] width 28 height 5
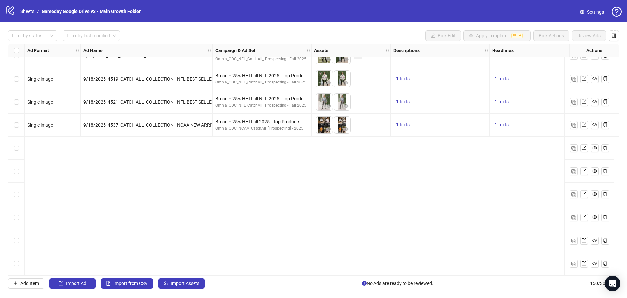
scroll to position [3246, 0]
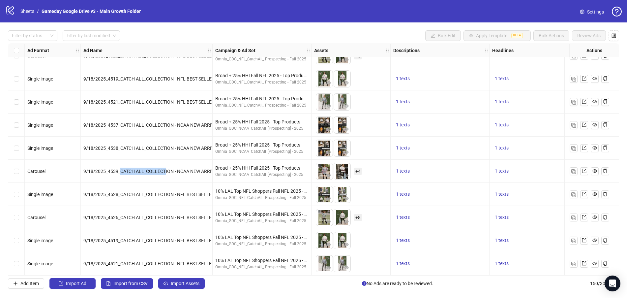
drag, startPoint x: 121, startPoint y: 167, endPoint x: 165, endPoint y: 163, distance: 43.7
click at [165, 163] on div "9/18/2025_4539_CATCH ALL_COLLECTION - NCAA NEW ARRIVALS_CATCH ALL_CAROUSEL_TEXT…" at bounding box center [147, 171] width 132 height 23
click at [583, 168] on icon "export" at bounding box center [584, 170] width 5 height 5
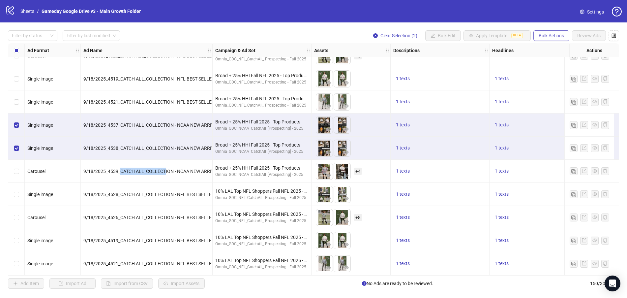
click at [551, 32] on button "Bulk Actions" at bounding box center [551, 35] width 36 height 11
click at [554, 69] on span "Duplicate with assets" at bounding box center [560, 70] width 45 height 7
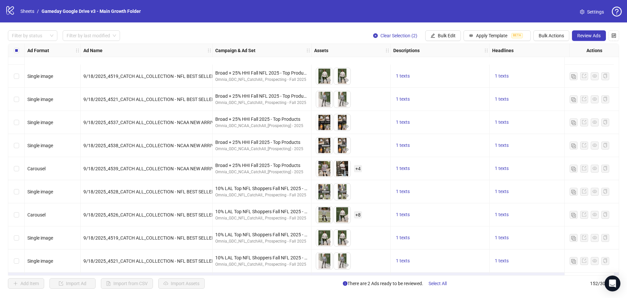
scroll to position [3292, 0]
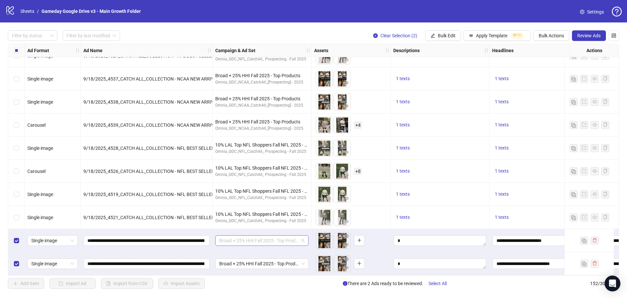
click at [280, 235] on span "Broad + 25% HHI Fall 2025 - Top Products" at bounding box center [261, 240] width 85 height 10
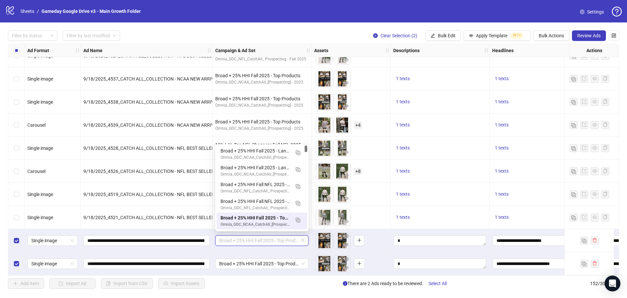
paste input "**********"
type input "**********"
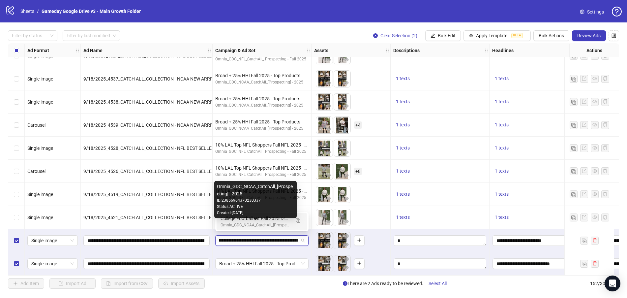
click at [279, 223] on div "Omnia_GDC_NCAA_CatchAll_[Prospecting] - 2025" at bounding box center [256, 225] width 70 height 6
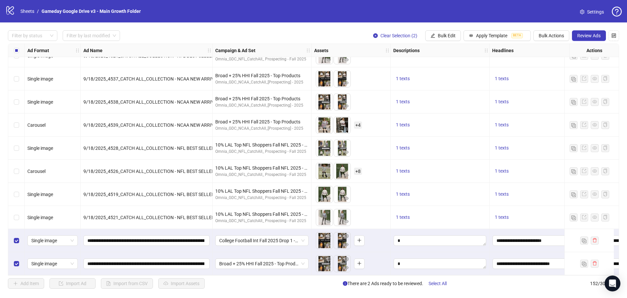
click at [272, 267] on div "Broad + 25% HHI Fall 2025 - Top Products" at bounding box center [262, 263] width 99 height 23
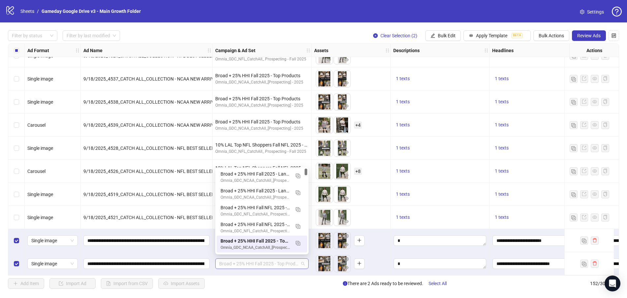
click at [272, 263] on span "Broad + 25% HHI Fall 2025 - Top Products" at bounding box center [261, 263] width 85 height 10
paste input "**********"
type input "**********"
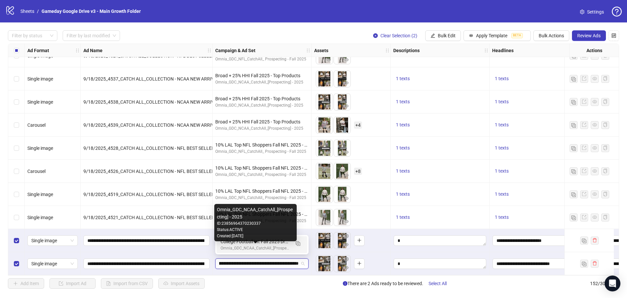
click at [272, 246] on div "Omnia_GDC_NCAA_CatchAll_[Prospecting] - 2025" at bounding box center [256, 248] width 70 height 6
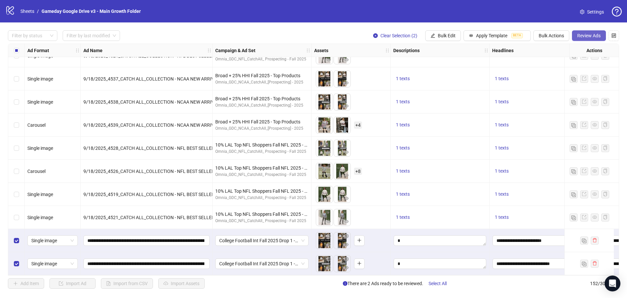
click at [594, 34] on span "Review Ads" at bounding box center [588, 35] width 23 height 5
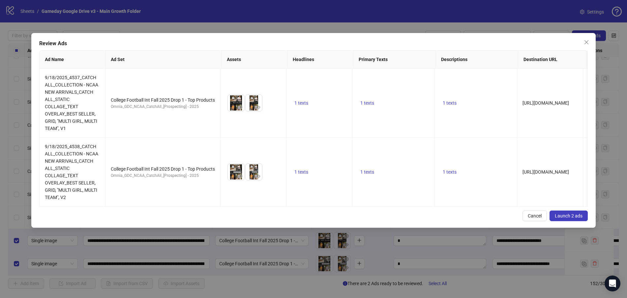
click at [563, 218] on span "Launch 2 ads" at bounding box center [569, 215] width 28 height 5
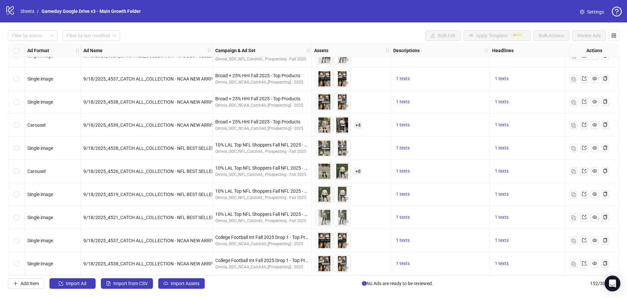
click at [189, 121] on div "9/18/2025_4539_CATCH ALL_COLLECTION - NCAA NEW ARRIVALS_CATCH ALL_CAROUSEL_TEXT…" at bounding box center [146, 124] width 126 height 7
click at [168, 123] on span "9/18/2025_4539_CATCH ALL_COLLECTION - NCAA NEW ARRIVALS_CATCH ALL_CAROUSEL_TEXT…" at bounding box center [252, 124] width 338 height 5
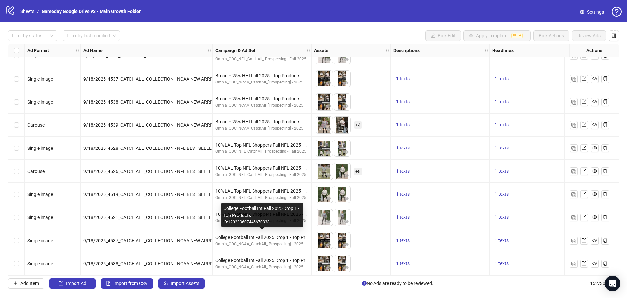
click at [258, 234] on div "College Football Int Fall 2025 Drop 1 - Top Products" at bounding box center [261, 236] width 93 height 7
